Goal: Information Seeking & Learning: Find specific fact

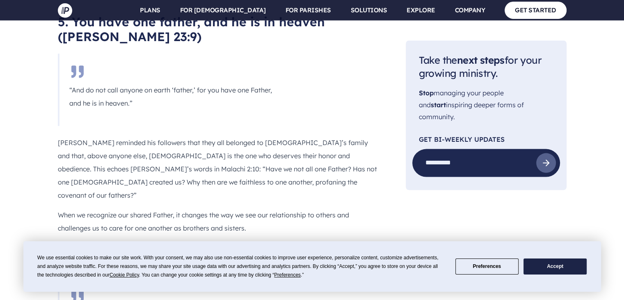
scroll to position [1672, 0]
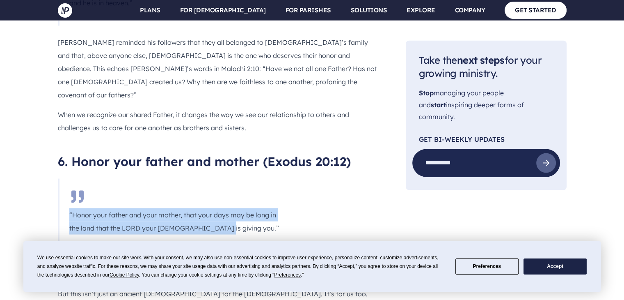
drag, startPoint x: 66, startPoint y: 137, endPoint x: 221, endPoint y: 147, distance: 155.5
click at [221, 179] on blockquote "“Honor your father and your mother, that your days may be long in the land that…" at bounding box center [176, 215] width 236 height 72
copy p "“Honor your father and your mother, that your days may be long in the land that…"
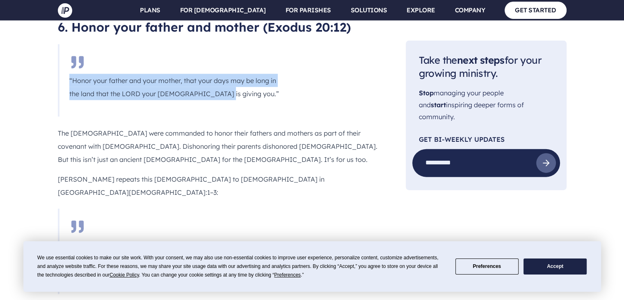
scroll to position [1824, 0]
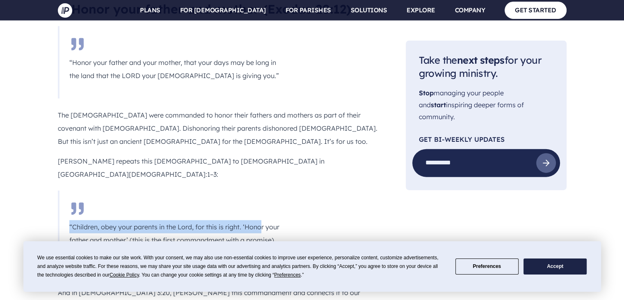
drag, startPoint x: 69, startPoint y: 137, endPoint x: 261, endPoint y: 135, distance: 192.9
click at [261, 190] on blockquote "“Children, obey your parents in the Lord, for this is right. ‘Honor your father…" at bounding box center [176, 232] width 236 height 85
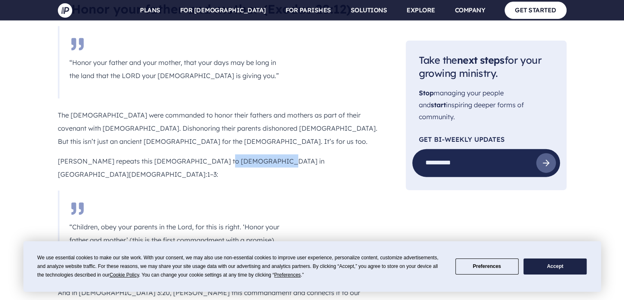
drag, startPoint x: 208, startPoint y: 84, endPoint x: 256, endPoint y: 89, distance: 48.7
click at [256, 154] on p "[PERSON_NAME] repeats this [DEMOGRAPHIC_DATA] to [DEMOGRAPHIC_DATA] in [GEOGRAP…" at bounding box center [219, 167] width 322 height 26
copy p "[DEMOGRAPHIC_DATA]:1–3"
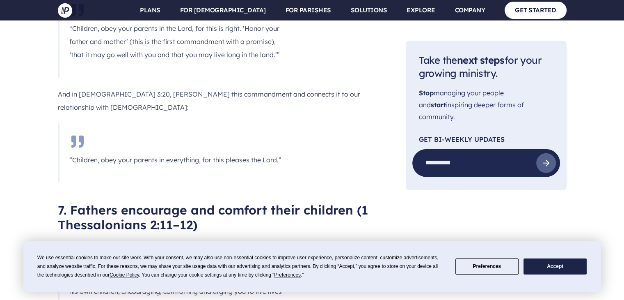
scroll to position [2086, 0]
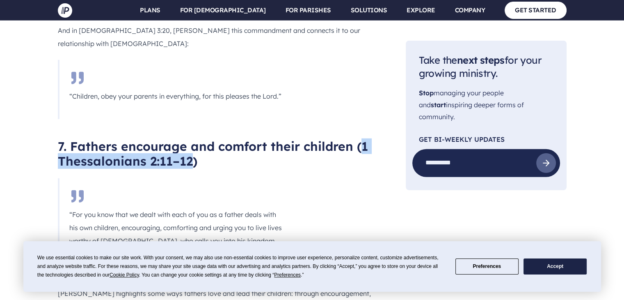
drag, startPoint x: 368, startPoint y: 62, endPoint x: 192, endPoint y: 71, distance: 175.9
click at [192, 139] on h2 "7. Fathers encourage and comfort their children (1 Thessalonians 2:11–12)" at bounding box center [219, 154] width 322 height 30
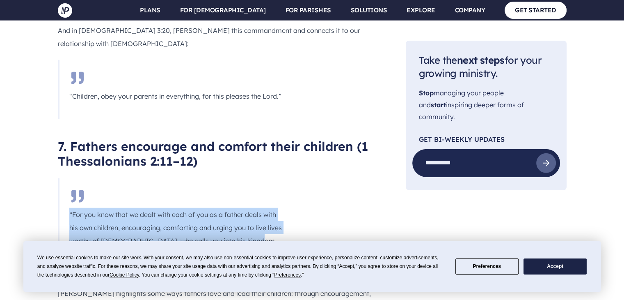
drag, startPoint x: 69, startPoint y: 124, endPoint x: 254, endPoint y: 151, distance: 187.8
click at [257, 178] on blockquote "“For you know that we dealt with each of you as a father deals with his own chi…" at bounding box center [176, 227] width 236 height 99
copy p "“For you know that we dealt with each of you as a father deals with his own chi…"
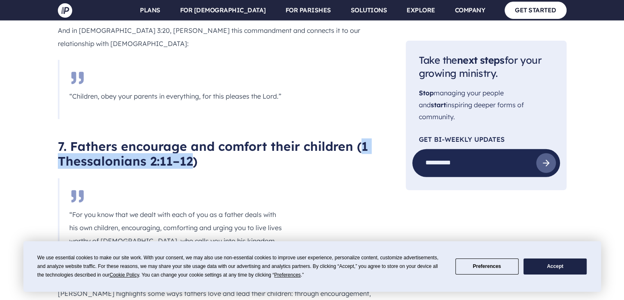
drag, startPoint x: 360, startPoint y: 59, endPoint x: 190, endPoint y: 74, distance: 170.2
click at [190, 139] on h2 "7. Fathers encourage and comfort their children (1 Thessalonians 2:11–12)" at bounding box center [219, 154] width 322 height 30
copy h2 "1 [DEMOGRAPHIC_DATA] 2:11–12"
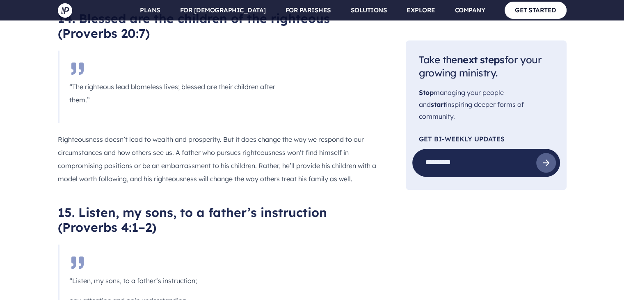
scroll to position [3967, 0]
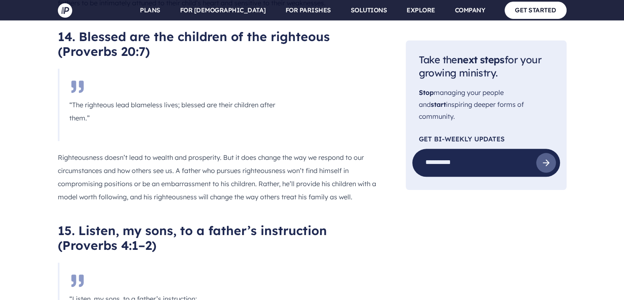
drag, startPoint x: 69, startPoint y: 131, endPoint x: 192, endPoint y: 183, distance: 133.4
copy blockquote "“Listen, my sons, to a father’s instruction; pay attention and gain understandi…"
drag, startPoint x: 64, startPoint y: 73, endPoint x: 150, endPoint y: 73, distance: 86.6
click at [150, 223] on h2 "15. Listen, my sons, to a father’s instruction (Proverbs 4:1–2)" at bounding box center [219, 238] width 322 height 30
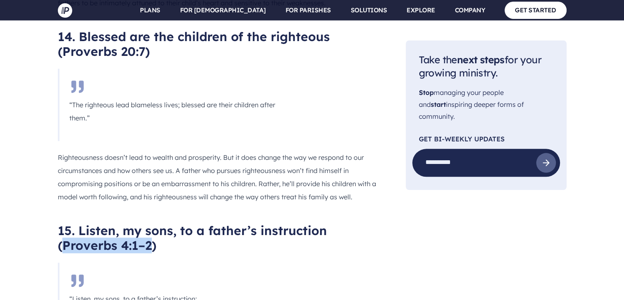
copy h2 "Proverbs 4:1–2"
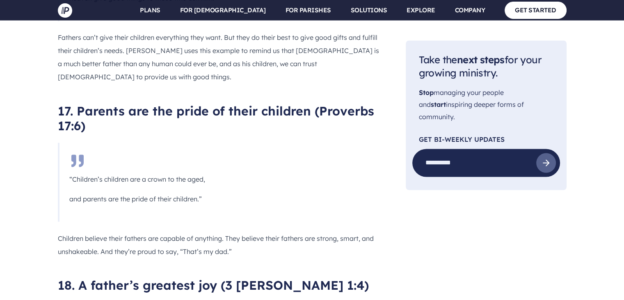
scroll to position [4702, 0]
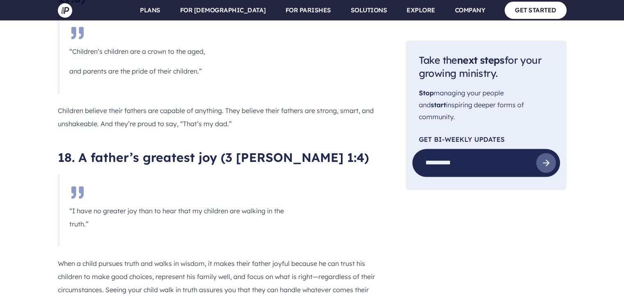
drag, startPoint x: 66, startPoint y: 191, endPoint x: 119, endPoint y: 202, distance: 53.7
copy p "“Fathers, do not embitter your children, or they will become discouraged.”"
drag, startPoint x: 272, startPoint y: 140, endPoint x: 362, endPoint y: 142, distance: 90.7
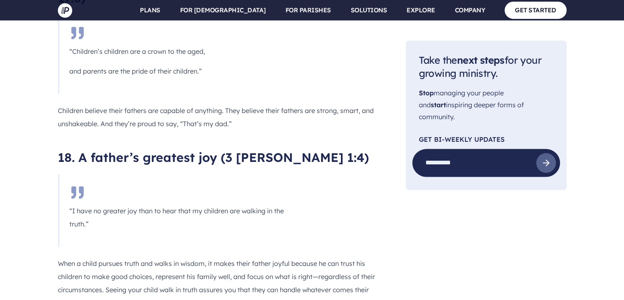
copy h2 "Colossians 3:21"
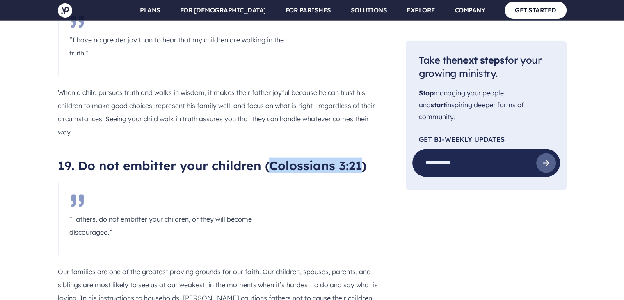
scroll to position [4882, 0]
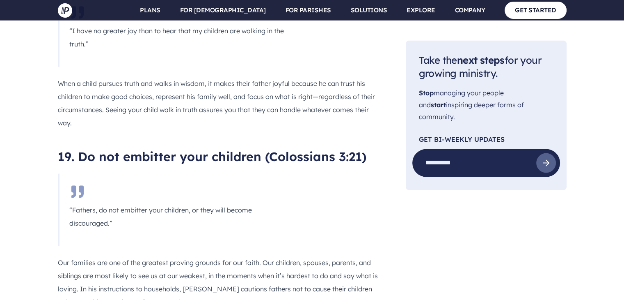
drag, startPoint x: 69, startPoint y: 206, endPoint x: 235, endPoint y: 214, distance: 166.9
copy p "“Endure hardship as discipline; [DEMOGRAPHIC_DATA] is treating you as his child…"
drag, startPoint x: 109, startPoint y: 155, endPoint x: 188, endPoint y: 160, distance: 79.4
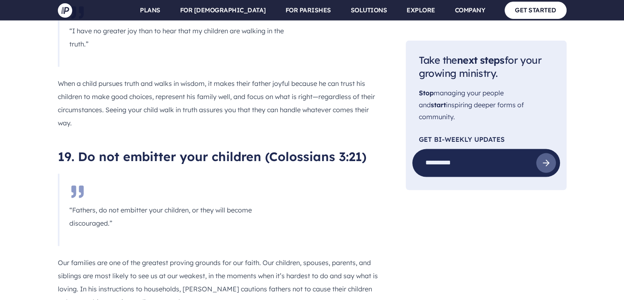
copy h2 "Hebrews 12:7"
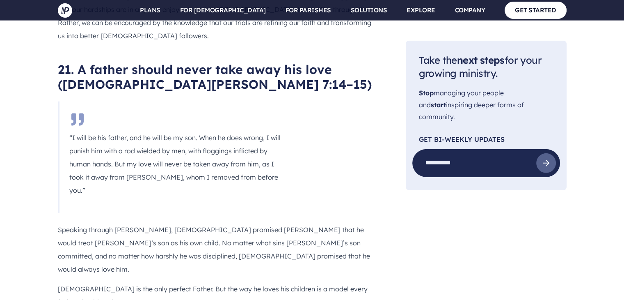
scroll to position [5587, 0]
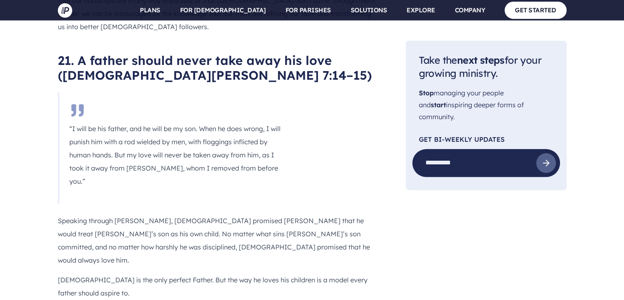
drag, startPoint x: 70, startPoint y: 119, endPoint x: 222, endPoint y: 212, distance: 178.0
drag, startPoint x: 63, startPoint y: 65, endPoint x: 171, endPoint y: 67, distance: 108.0
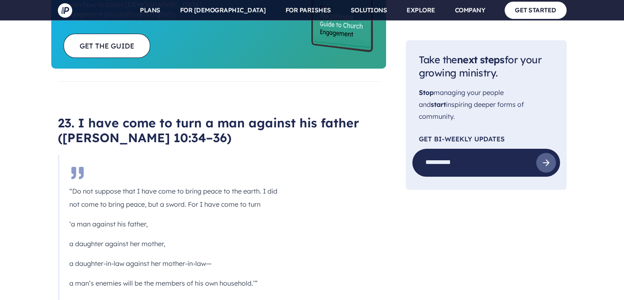
scroll to position [6367, 0]
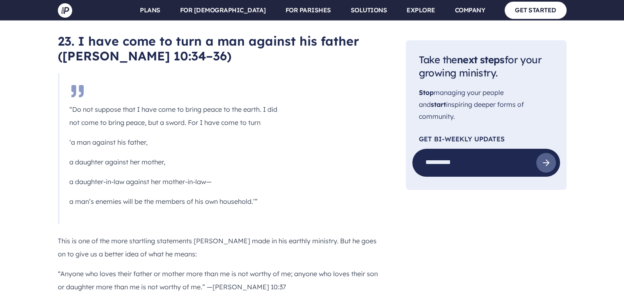
drag, startPoint x: 67, startPoint y: 172, endPoint x: 197, endPoint y: 189, distance: 130.8
drag, startPoint x: 149, startPoint y: 120, endPoint x: 227, endPoint y: 122, distance: 78.0
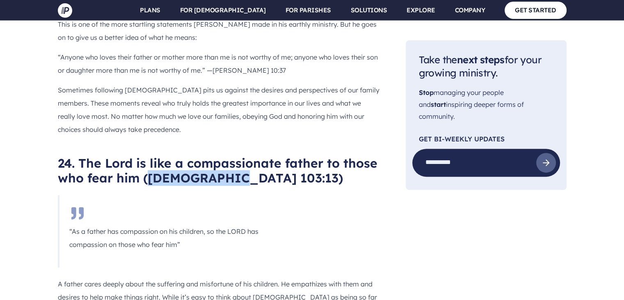
scroll to position [6593, 0]
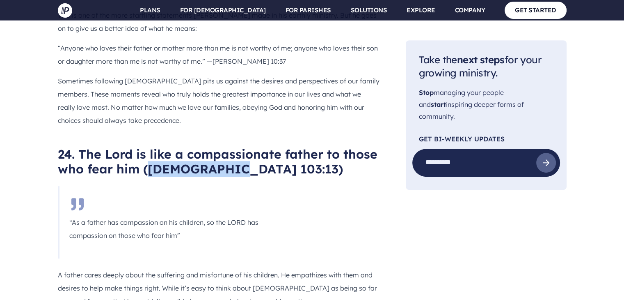
drag, startPoint x: 67, startPoint y: 141, endPoint x: 159, endPoint y: 168, distance: 95.3
drag, startPoint x: 190, startPoint y: 89, endPoint x: 252, endPoint y: 93, distance: 62.1
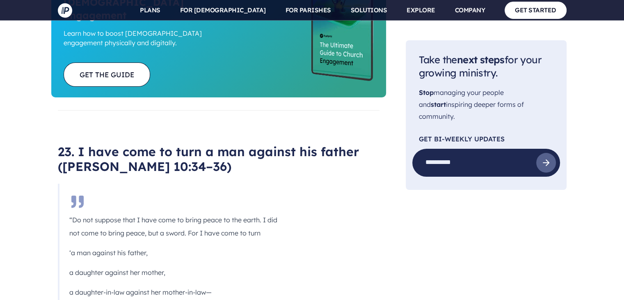
scroll to position [6230, 0]
